Goal: Task Accomplishment & Management: Use online tool/utility

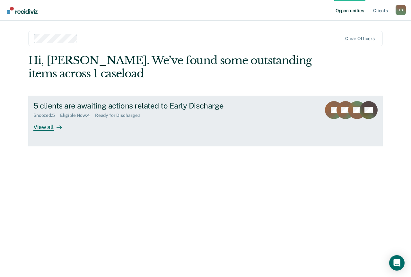
click at [39, 129] on div "View all" at bounding box center [51, 124] width 36 height 13
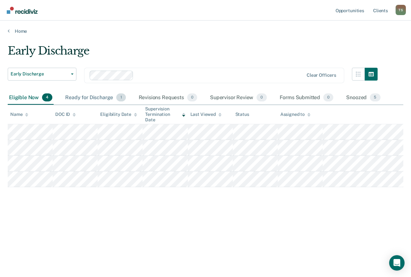
click at [84, 95] on div "Ready for Discharge 1" at bounding box center [95, 98] width 63 height 14
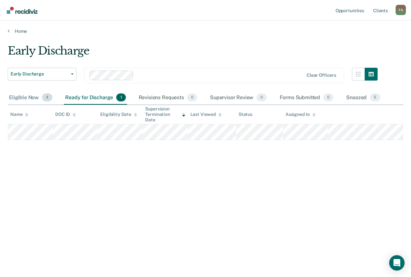
click at [13, 99] on div "Eligible Now 4" at bounding box center [31, 98] width 46 height 14
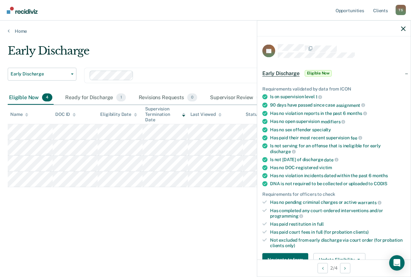
click at [207, 41] on main "Early Discharge Early Discharge Early Discharge Clear officers Eligible Now 4 R…" at bounding box center [205, 154] width 411 height 241
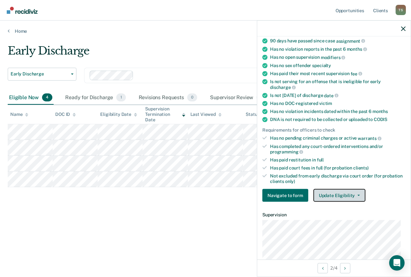
click at [348, 196] on button "Update Eligibility" at bounding box center [340, 195] width 52 height 13
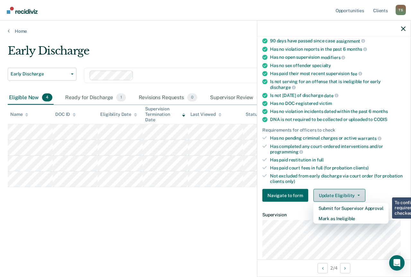
click at [348, 196] on button "Update Eligibility" at bounding box center [340, 195] width 52 height 13
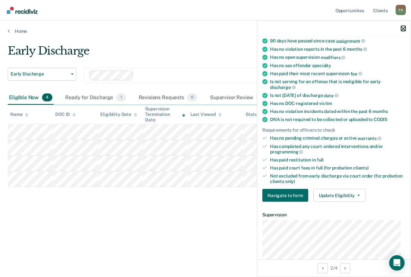
click at [404, 29] on icon "button" at bounding box center [403, 28] width 4 height 4
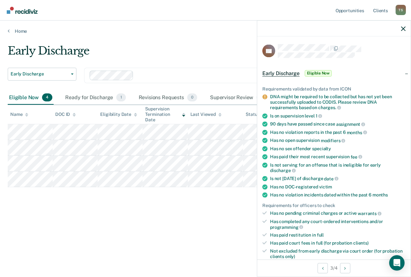
scroll to position [129, 0]
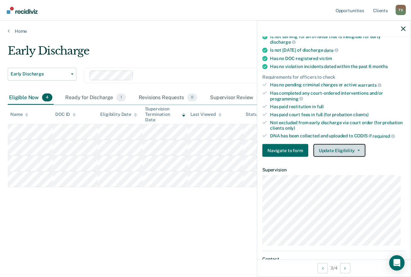
click at [336, 146] on button "Update Eligibility" at bounding box center [340, 150] width 52 height 13
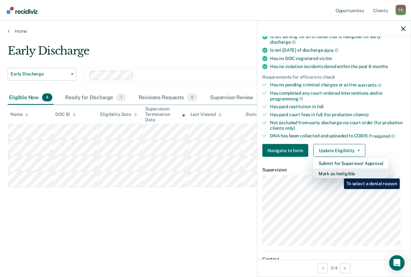
click at [339, 174] on button "Mark as Ineligible" at bounding box center [351, 174] width 75 height 10
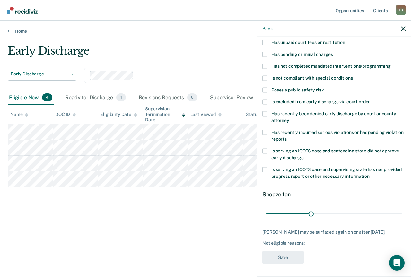
scroll to position [50, 0]
drag, startPoint x: 310, startPoint y: 209, endPoint x: 352, endPoint y: 208, distance: 42.1
type input "60"
click at [352, 208] on input "range" at bounding box center [334, 213] width 136 height 11
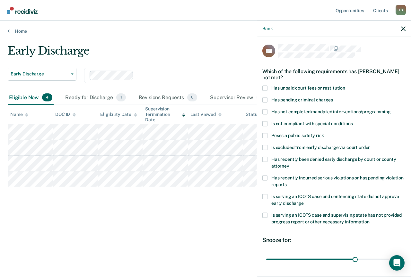
click at [265, 112] on span at bounding box center [264, 111] width 5 height 5
click at [391, 109] on input "Has not completed mandated interventions/programming" at bounding box center [391, 109] width 0 height 0
click at [266, 87] on span at bounding box center [264, 87] width 5 height 5
click at [345, 85] on input "Has unpaid court fees or restitution" at bounding box center [345, 85] width 0 height 0
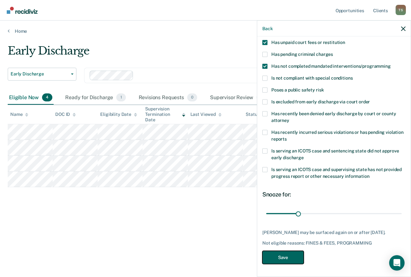
click at [284, 256] on button "Save" at bounding box center [282, 257] width 41 height 13
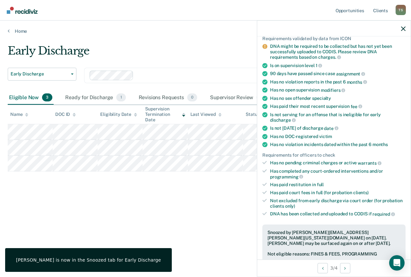
click at [190, 199] on div "Early Discharge Early Discharge Early Discharge Clear officers Eligible Now 3 R…" at bounding box center [206, 136] width 396 height 185
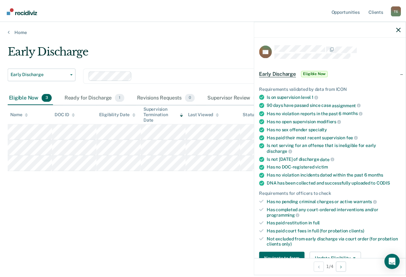
scroll to position [64, 0]
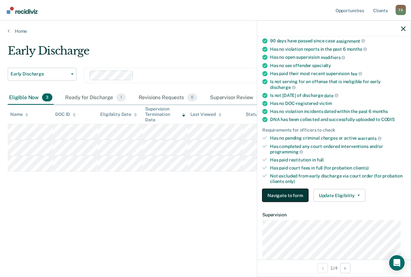
click at [294, 194] on button "Navigate to form" at bounding box center [285, 195] width 46 height 13
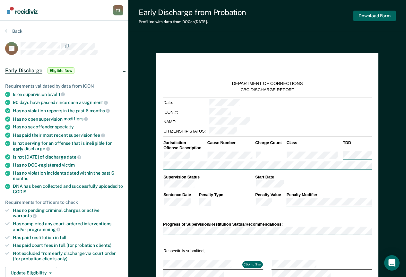
type textarea "x"
click at [111, 34] on div "Back" at bounding box center [64, 34] width 118 height 13
click at [94, 28] on section "Back BS Early Discharge Eligible Now Requirements validated by data from ICON I…" at bounding box center [64, 234] width 129 height 426
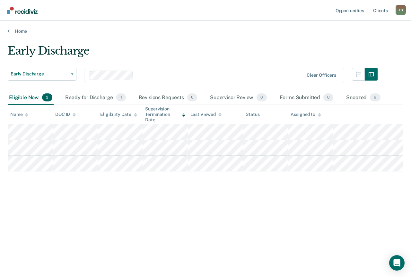
click at [203, 226] on div "Early Discharge Early Discharge Early Discharge Clear officers Eligible Now 3 R…" at bounding box center [206, 136] width 396 height 185
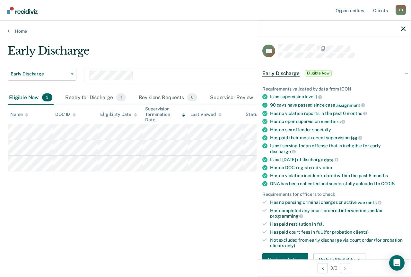
click at [115, 189] on div "Early Discharge Early Discharge Early Discharge Clear officers Eligible Now 3 R…" at bounding box center [206, 136] width 396 height 185
click at [402, 28] on icon "button" at bounding box center [403, 28] width 4 height 4
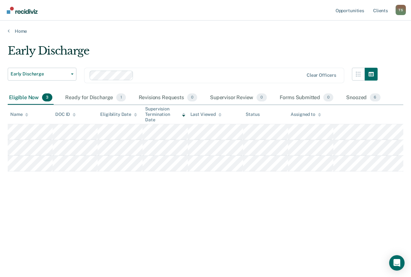
click at [105, 213] on div "Early Discharge Early Discharge Early Discharge Clear officers Eligible Now 3 R…" at bounding box center [206, 136] width 396 height 185
click at [13, 30] on link "Home" at bounding box center [206, 31] width 396 height 6
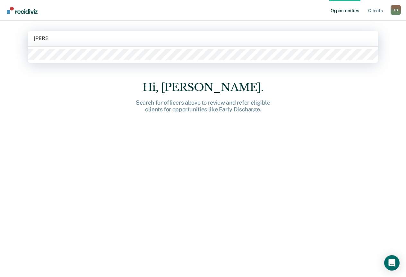
type input "[PERSON_NAME]"
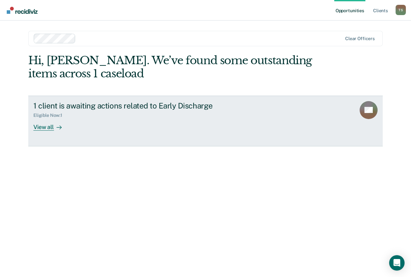
click at [50, 127] on div "View all" at bounding box center [51, 124] width 36 height 13
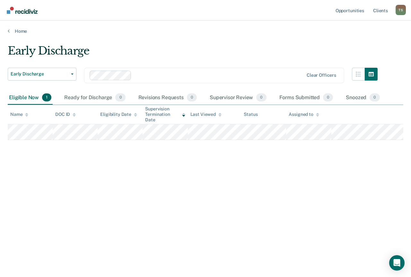
click at [7, 28] on div "Home" at bounding box center [205, 27] width 411 height 13
click at [10, 33] on link "Home" at bounding box center [206, 31] width 396 height 6
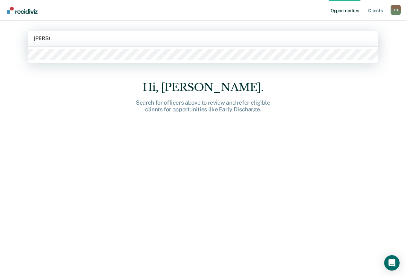
type input "[PERSON_NAME]"
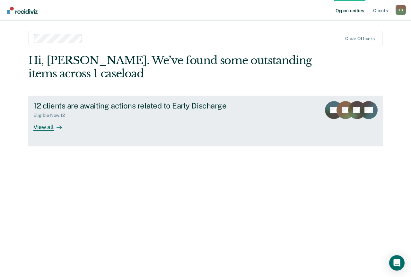
click at [46, 124] on div "View all" at bounding box center [51, 124] width 36 height 13
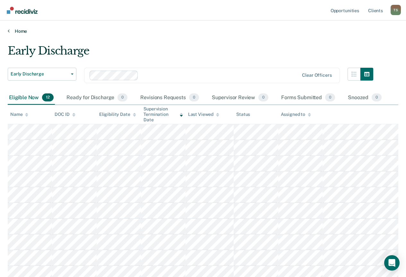
click at [10, 33] on link "Home" at bounding box center [203, 31] width 391 height 6
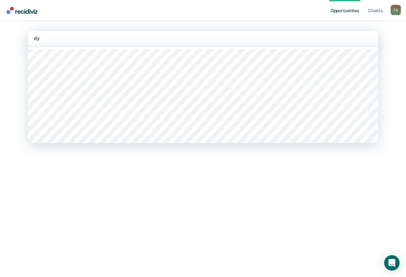
type input "dyk"
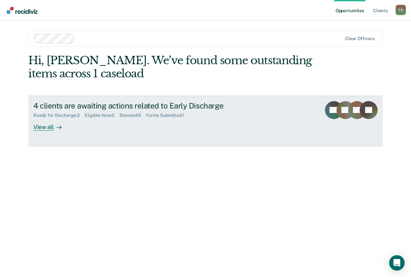
click at [42, 126] on div "View all" at bounding box center [51, 124] width 36 height 13
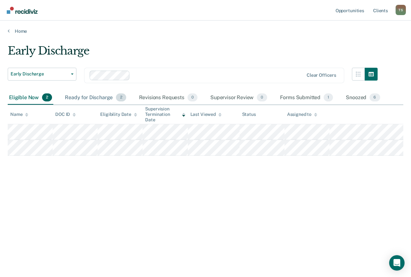
click at [97, 96] on div "Ready for Discharge 2" at bounding box center [96, 98] width 64 height 14
click at [13, 97] on div "Eligible Now 2" at bounding box center [31, 98] width 46 height 14
click at [12, 33] on link "Home" at bounding box center [206, 31] width 396 height 6
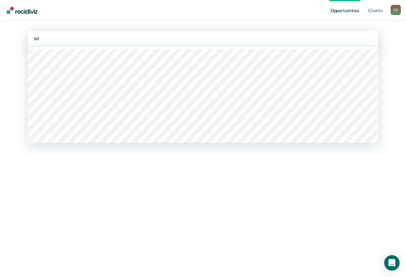
type input "s"
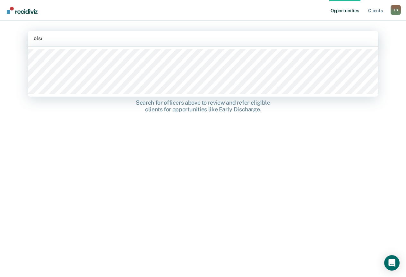
type input "[PERSON_NAME]"
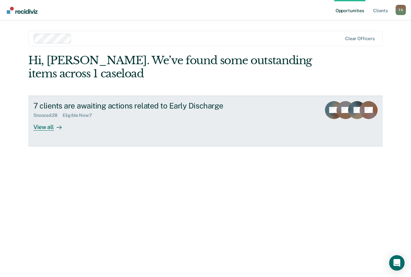
click at [44, 127] on div "View all" at bounding box center [51, 124] width 36 height 13
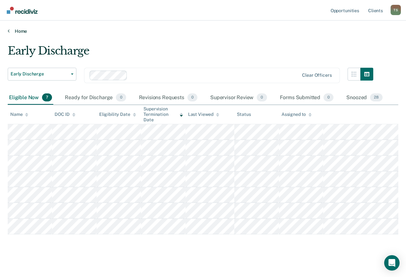
click at [10, 31] on link "Home" at bounding box center [203, 31] width 391 height 6
